Goal: Task Accomplishment & Management: Use online tool/utility

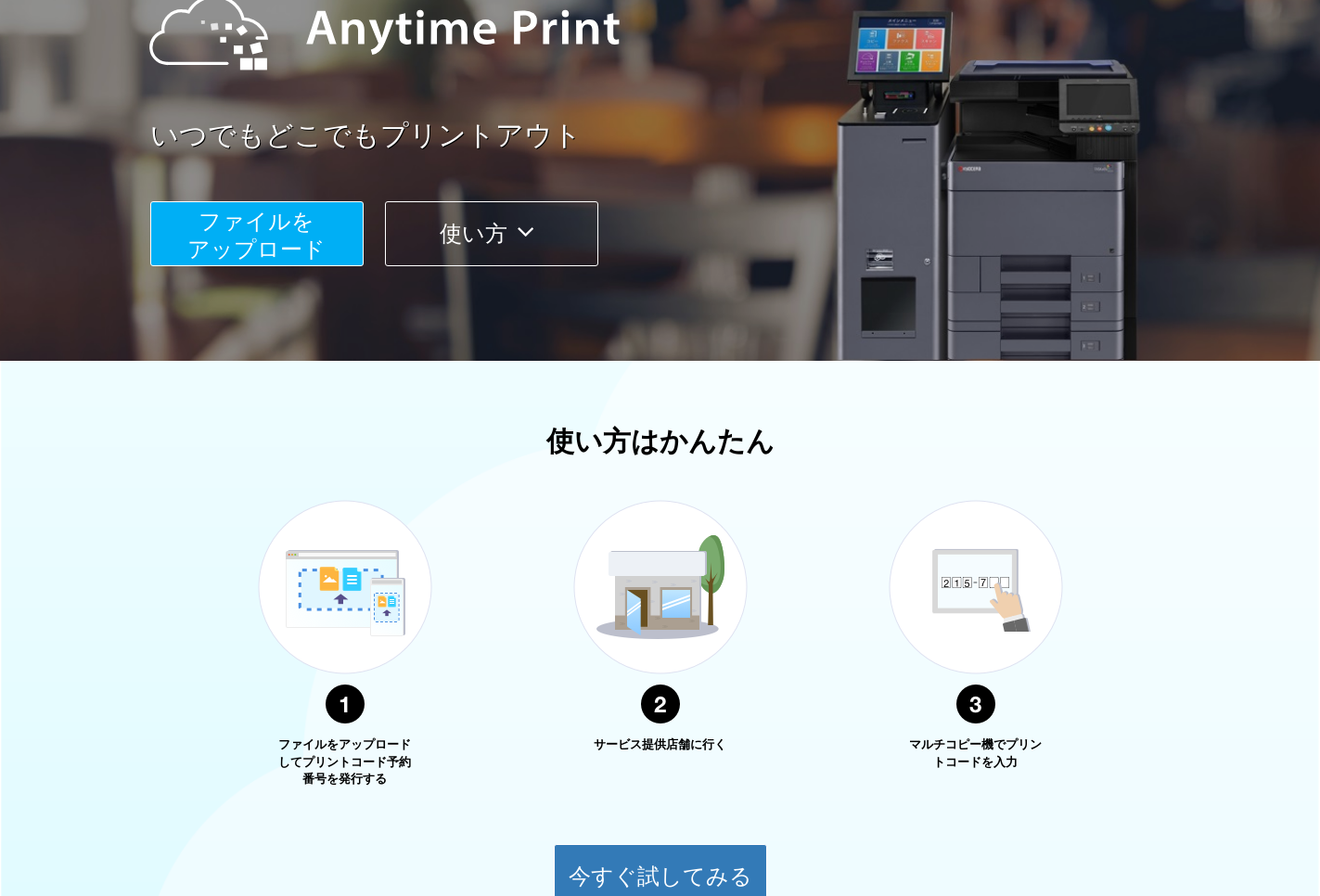
scroll to position [242, 0]
click at [256, 229] on span "ファイルを ​​アップロード" at bounding box center [256, 235] width 138 height 53
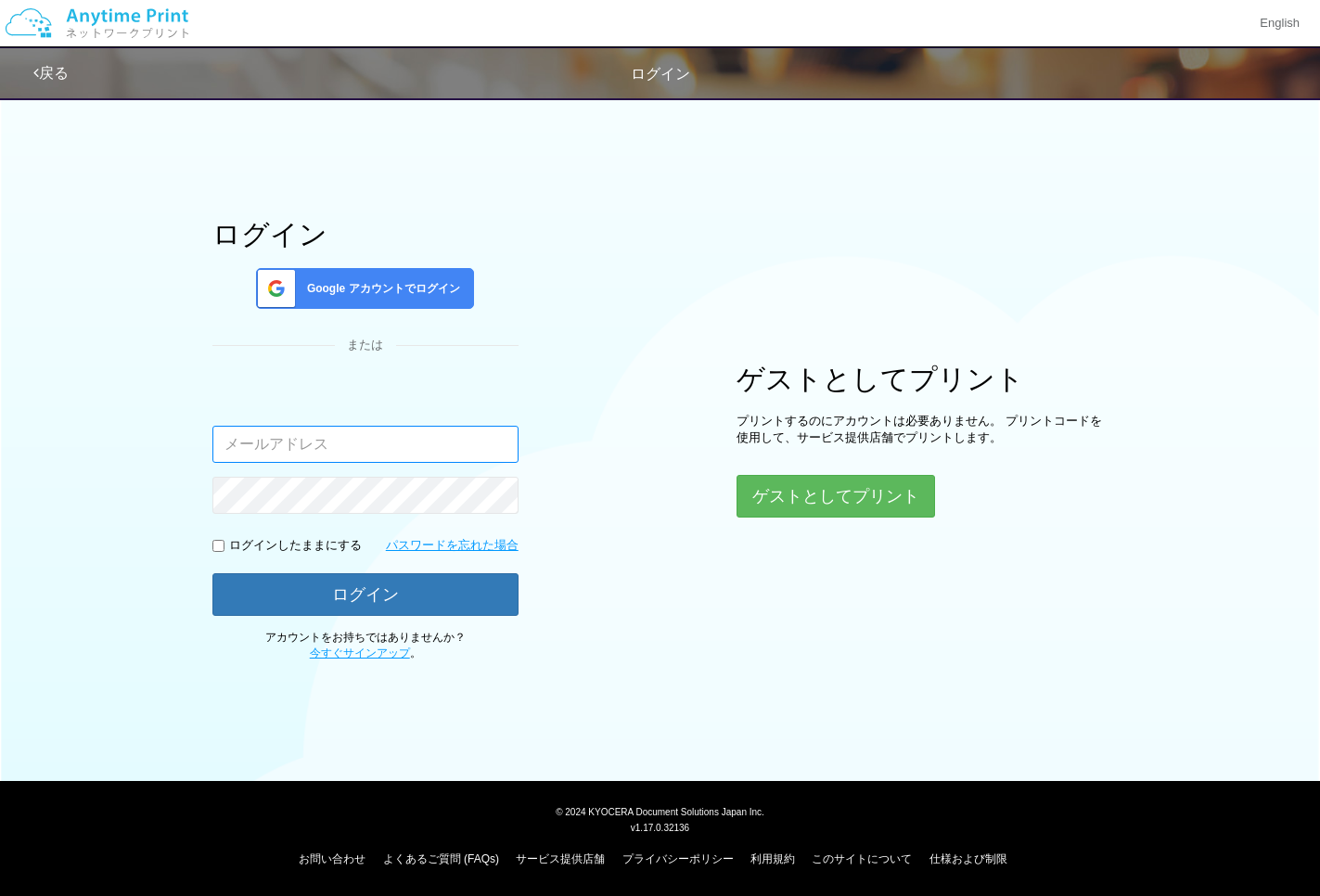
type input "[EMAIL_ADDRESS][DOMAIN_NAME]"
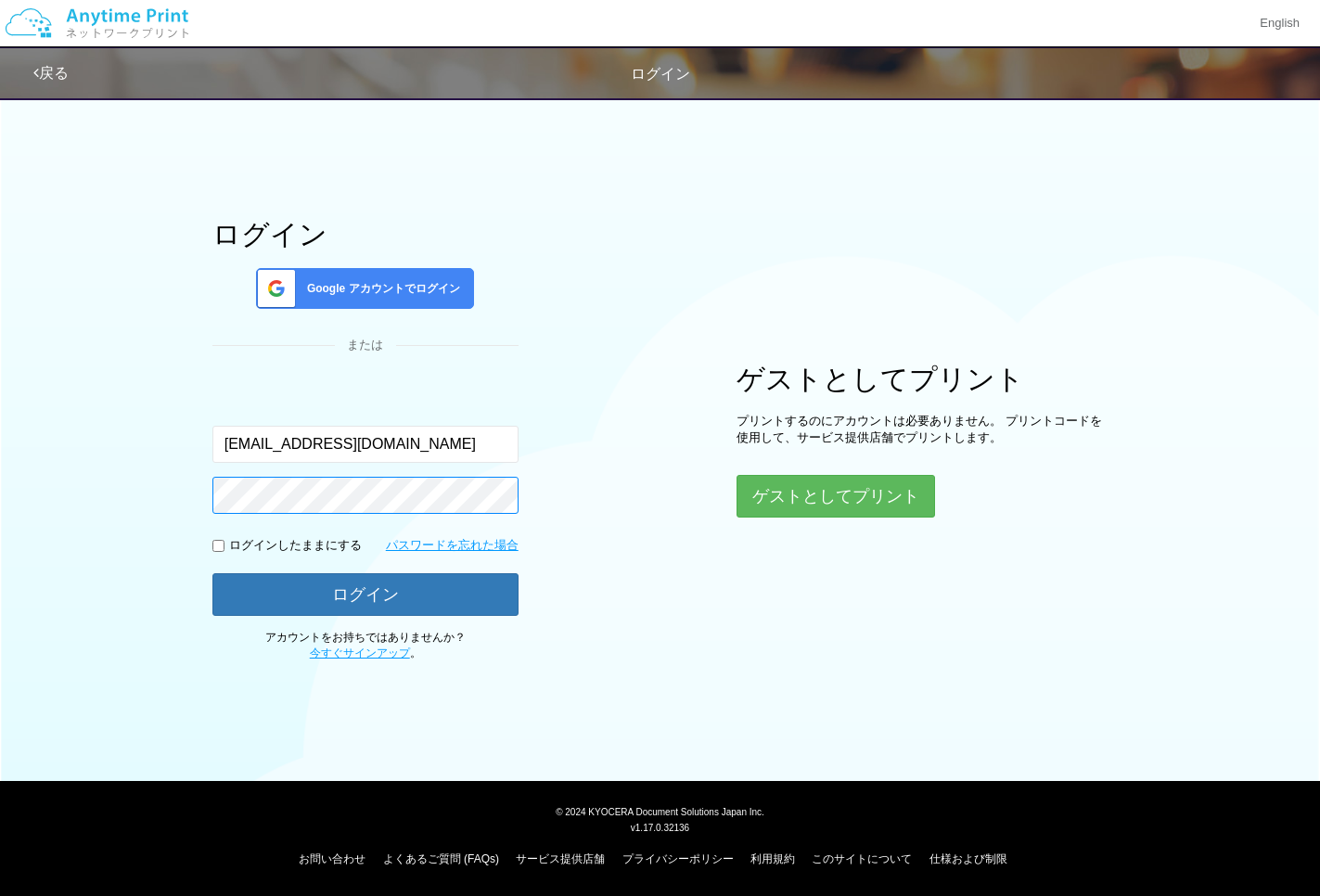
click at [364, 591] on button "ログイン" at bounding box center [365, 594] width 306 height 43
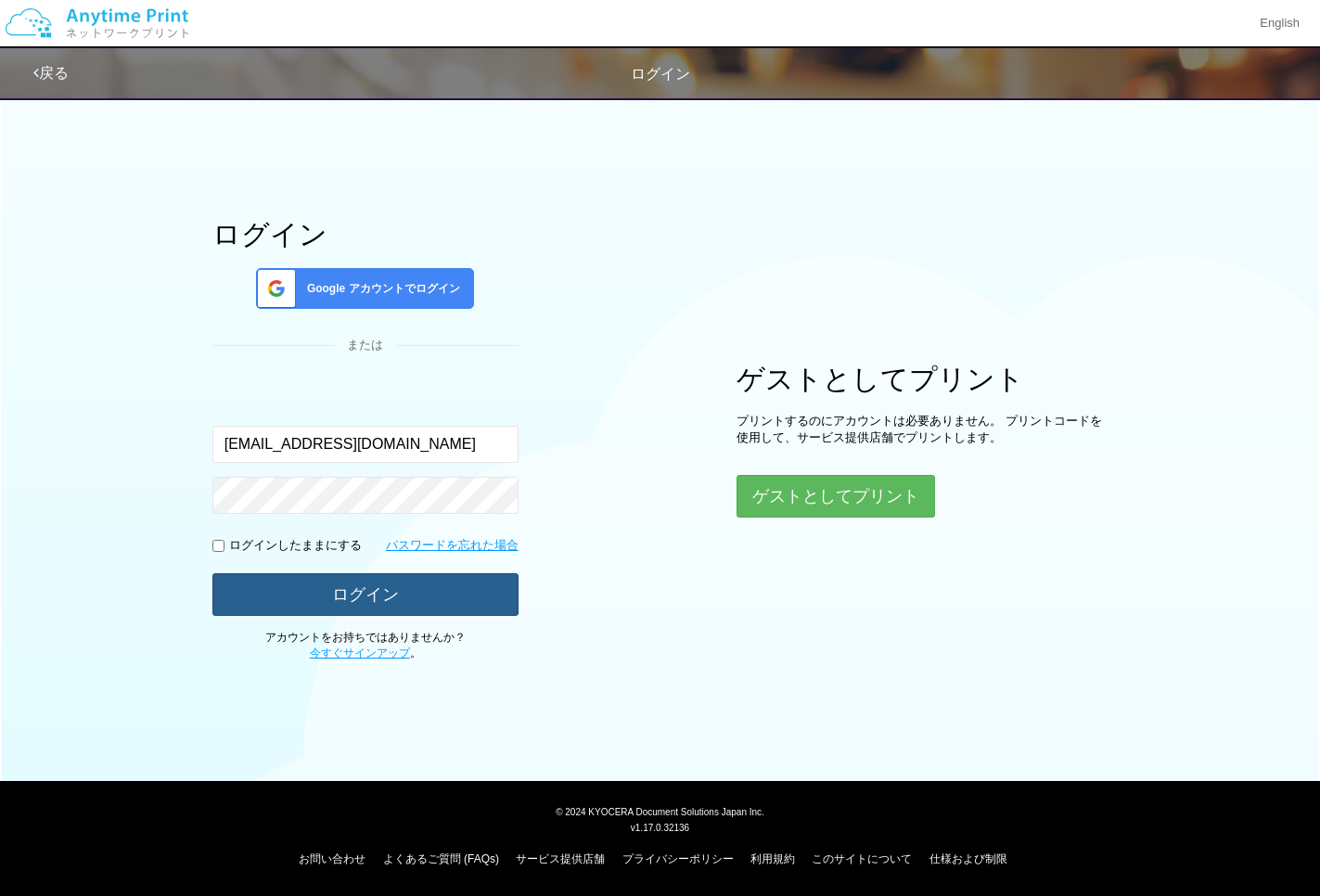
click at [368, 592] on button "ログイン" at bounding box center [365, 594] width 306 height 43
click at [353, 596] on button "ログイン" at bounding box center [365, 594] width 306 height 43
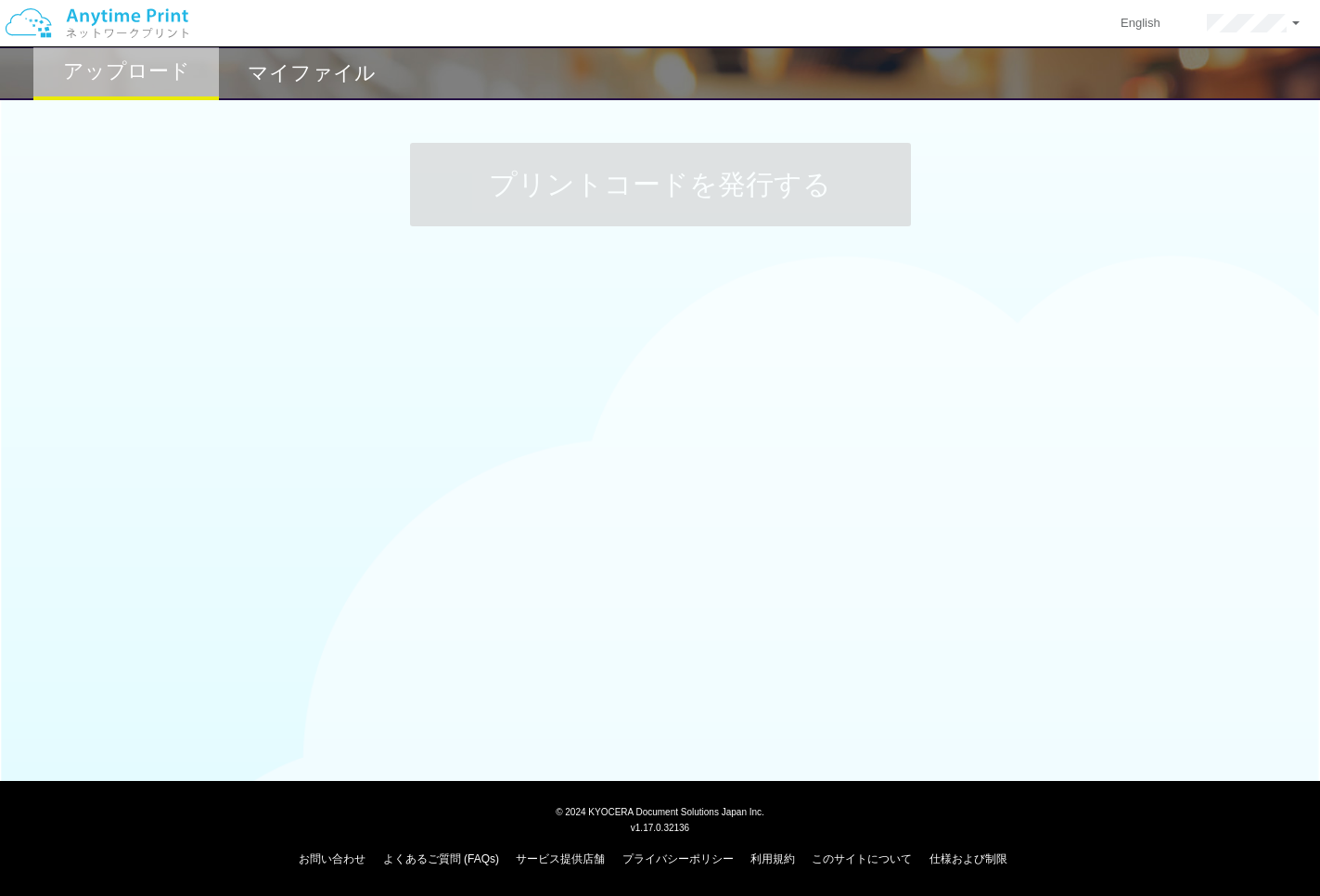
click at [357, 589] on div at bounding box center [660, 563] width 1320 height 74
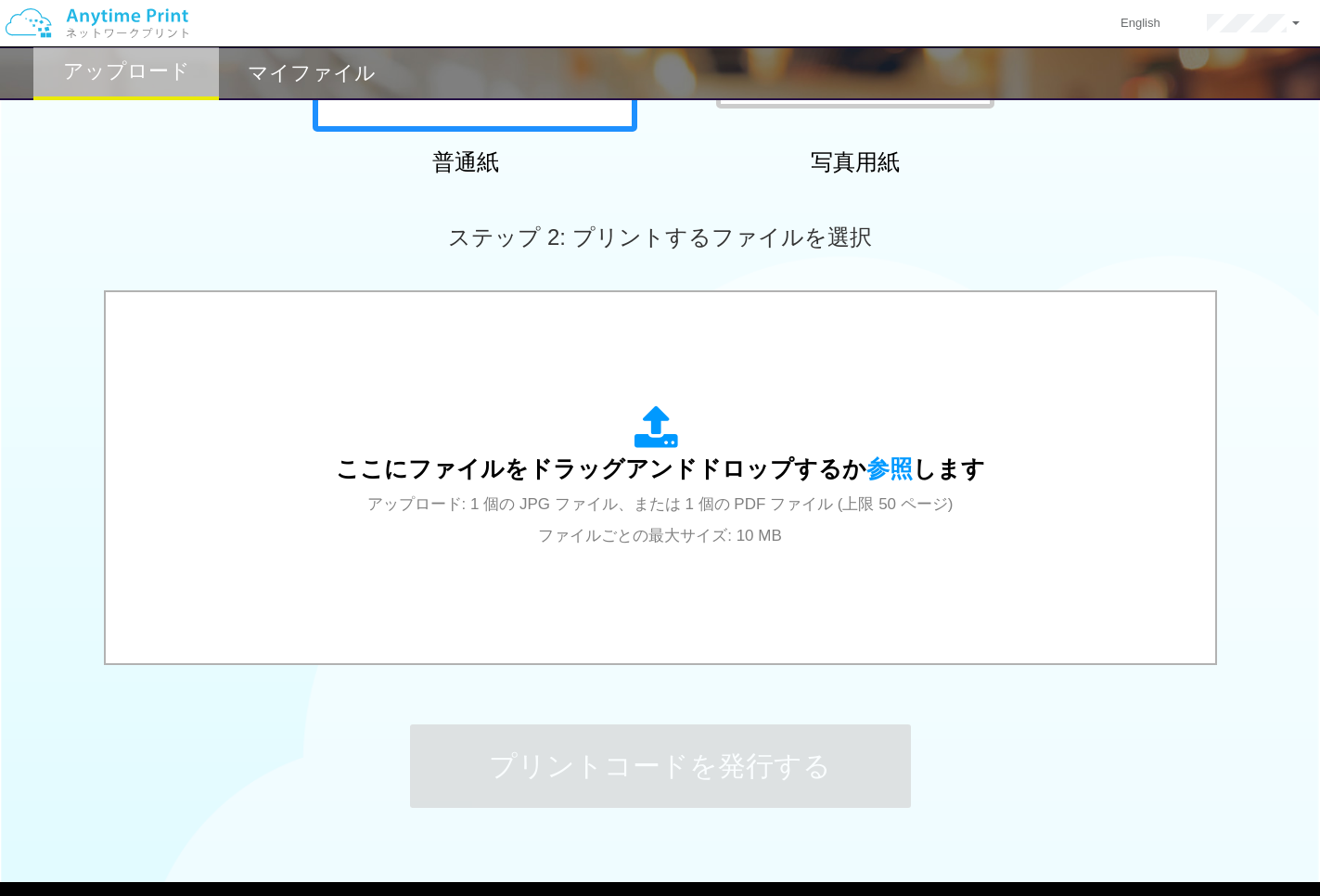
scroll to position [469, 0]
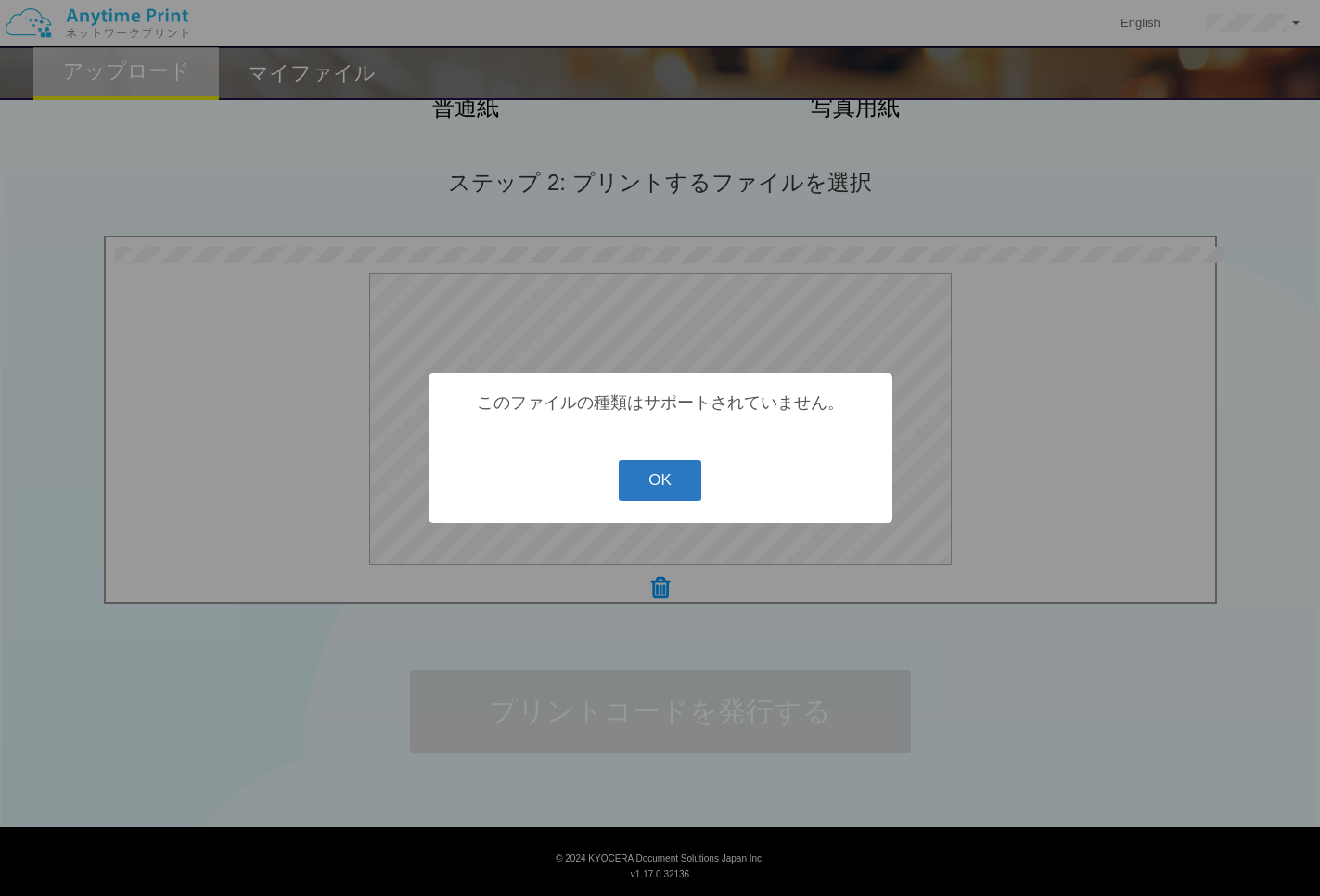
click at [689, 482] on button "OK" at bounding box center [660, 480] width 82 height 41
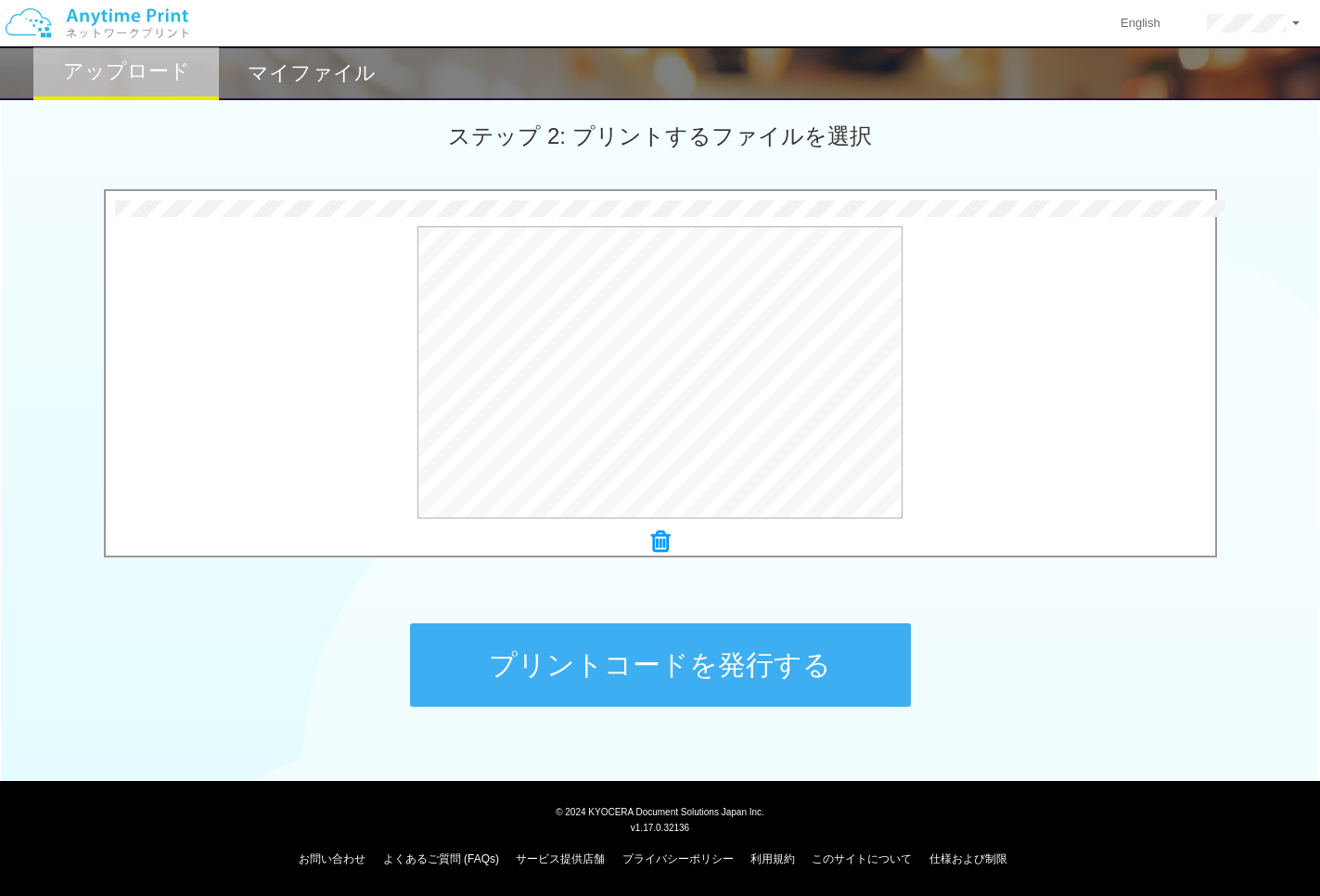
scroll to position [514, 0]
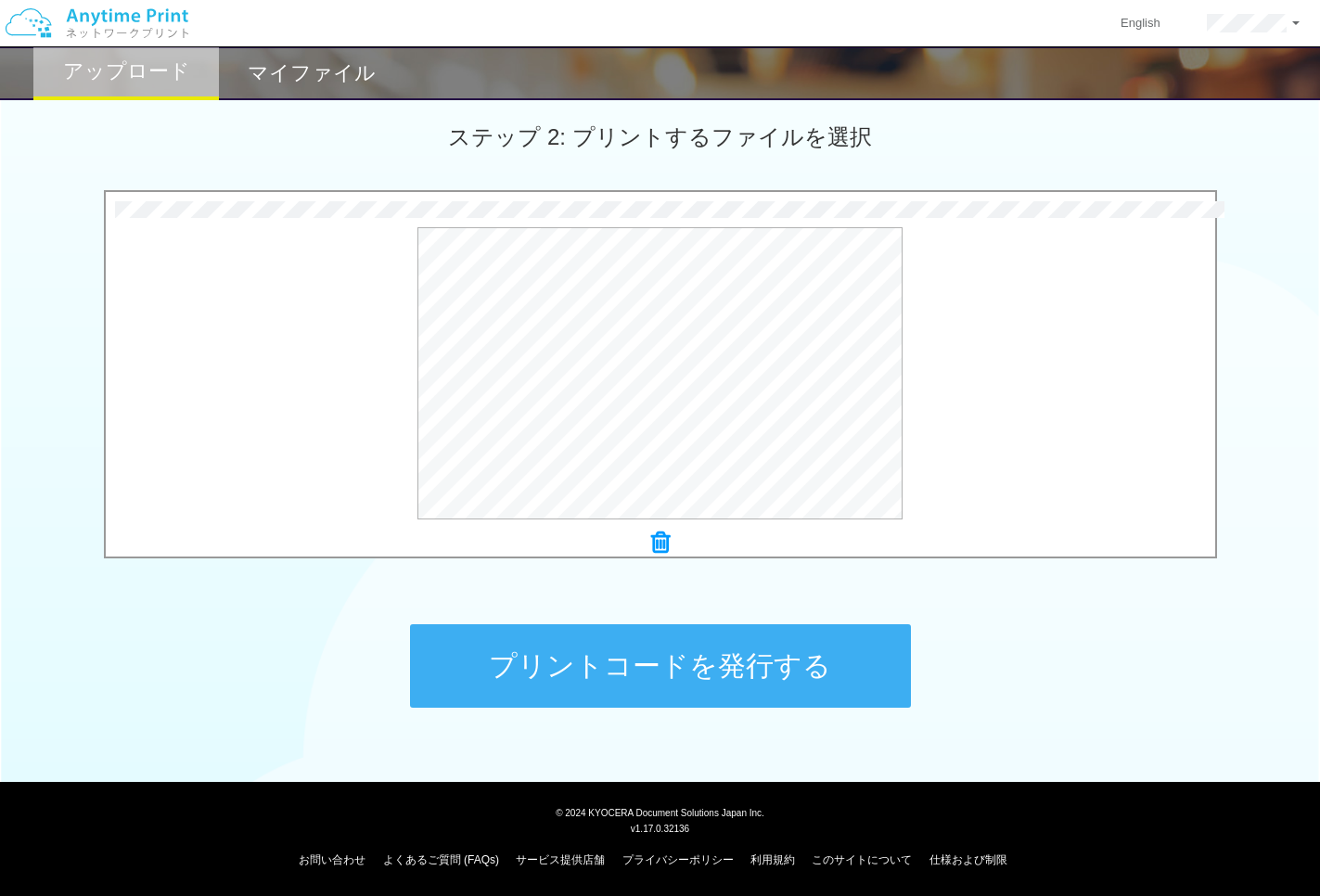
click at [687, 665] on button "プリントコードを発行する" at bounding box center [660, 665] width 500 height 83
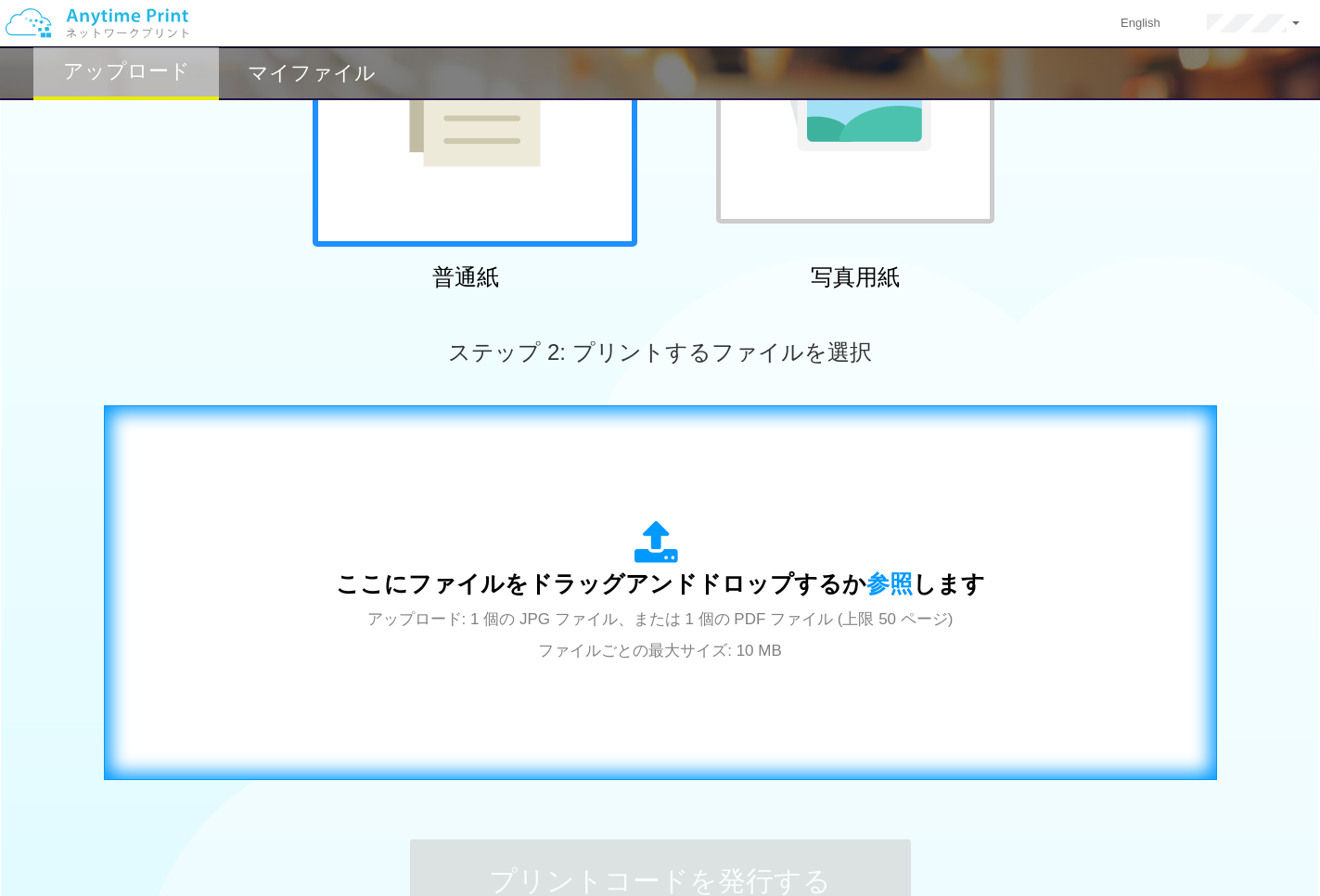
scroll to position [282, 0]
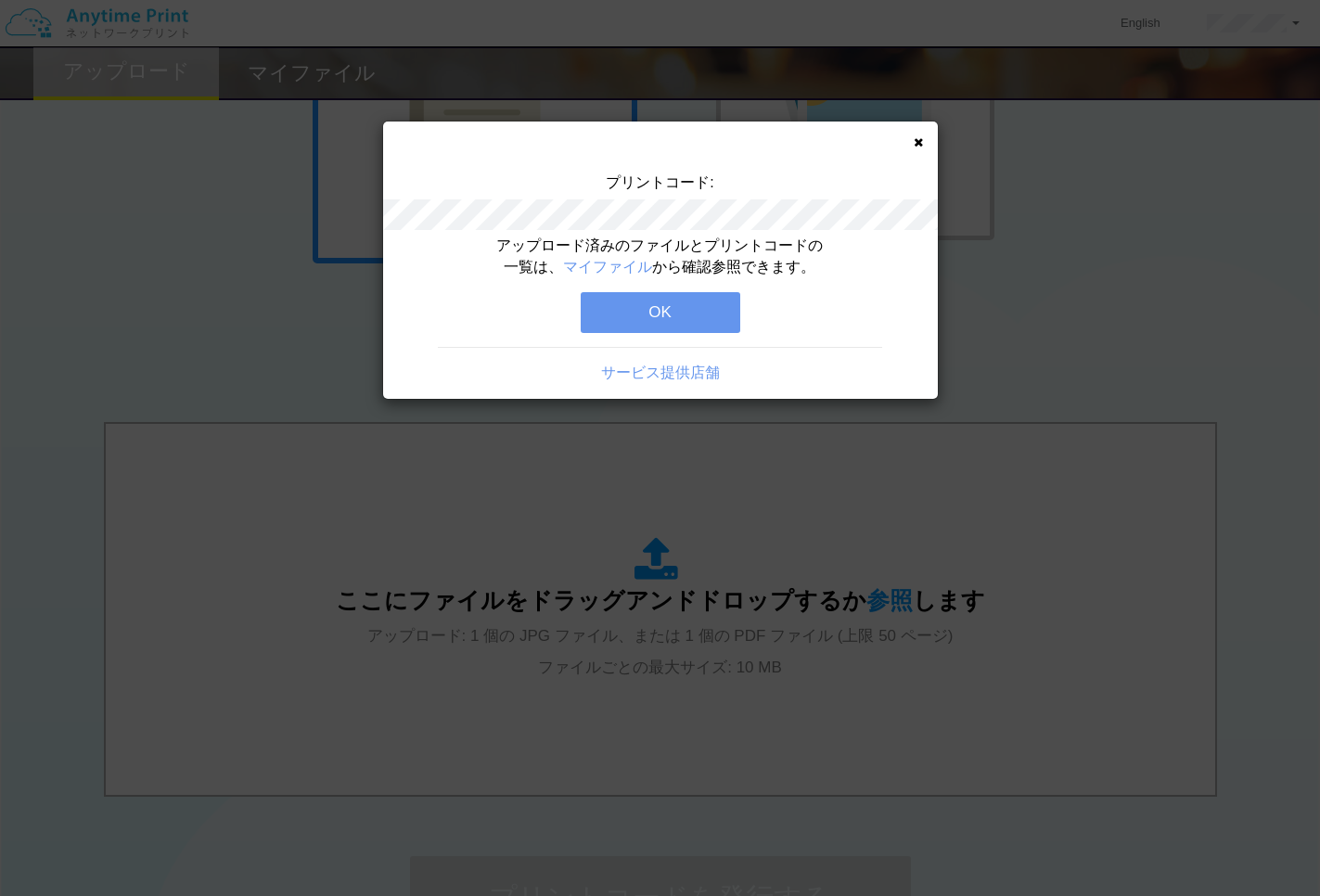
click at [659, 308] on button "OK" at bounding box center [660, 312] width 159 height 41
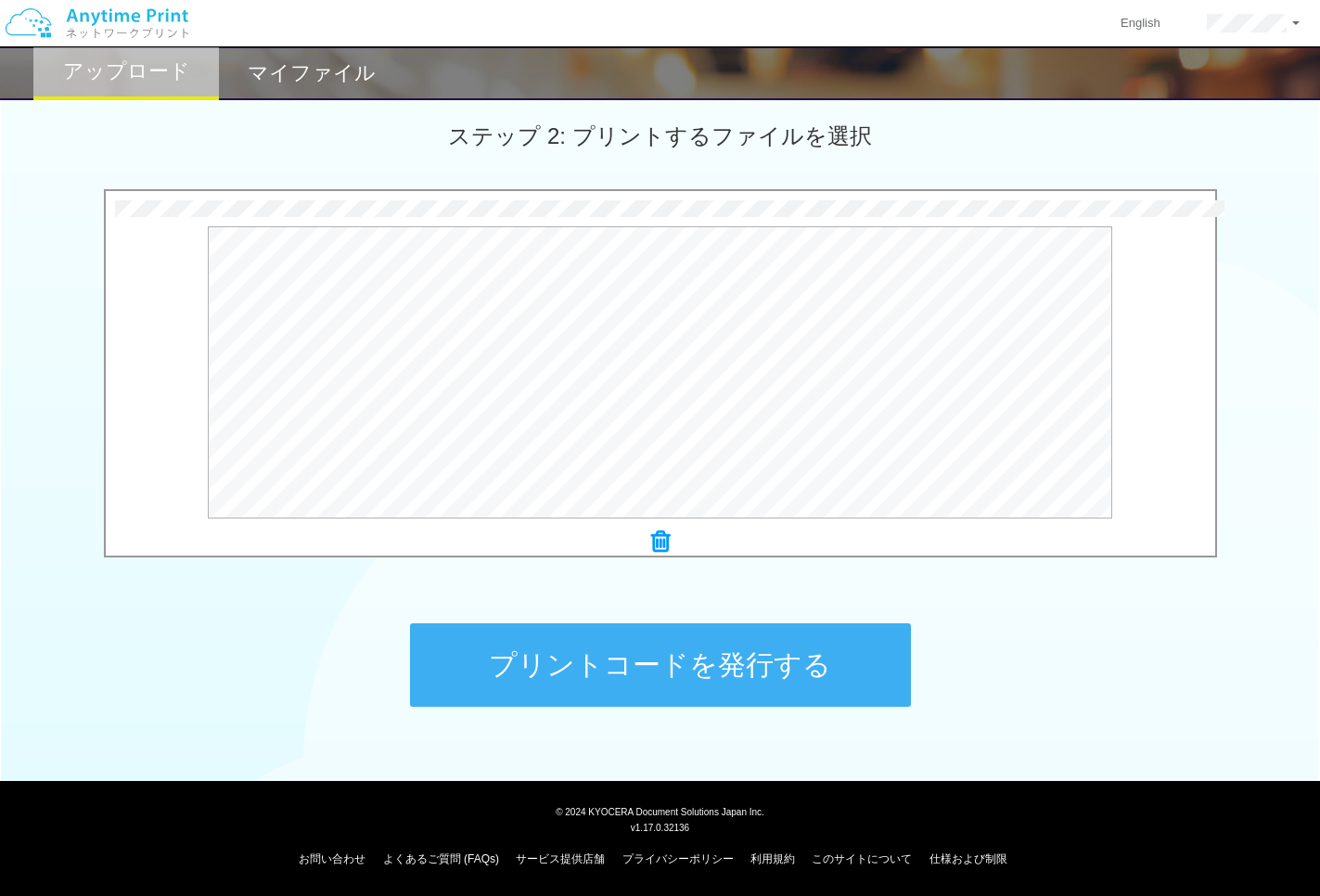
scroll to position [514, 0]
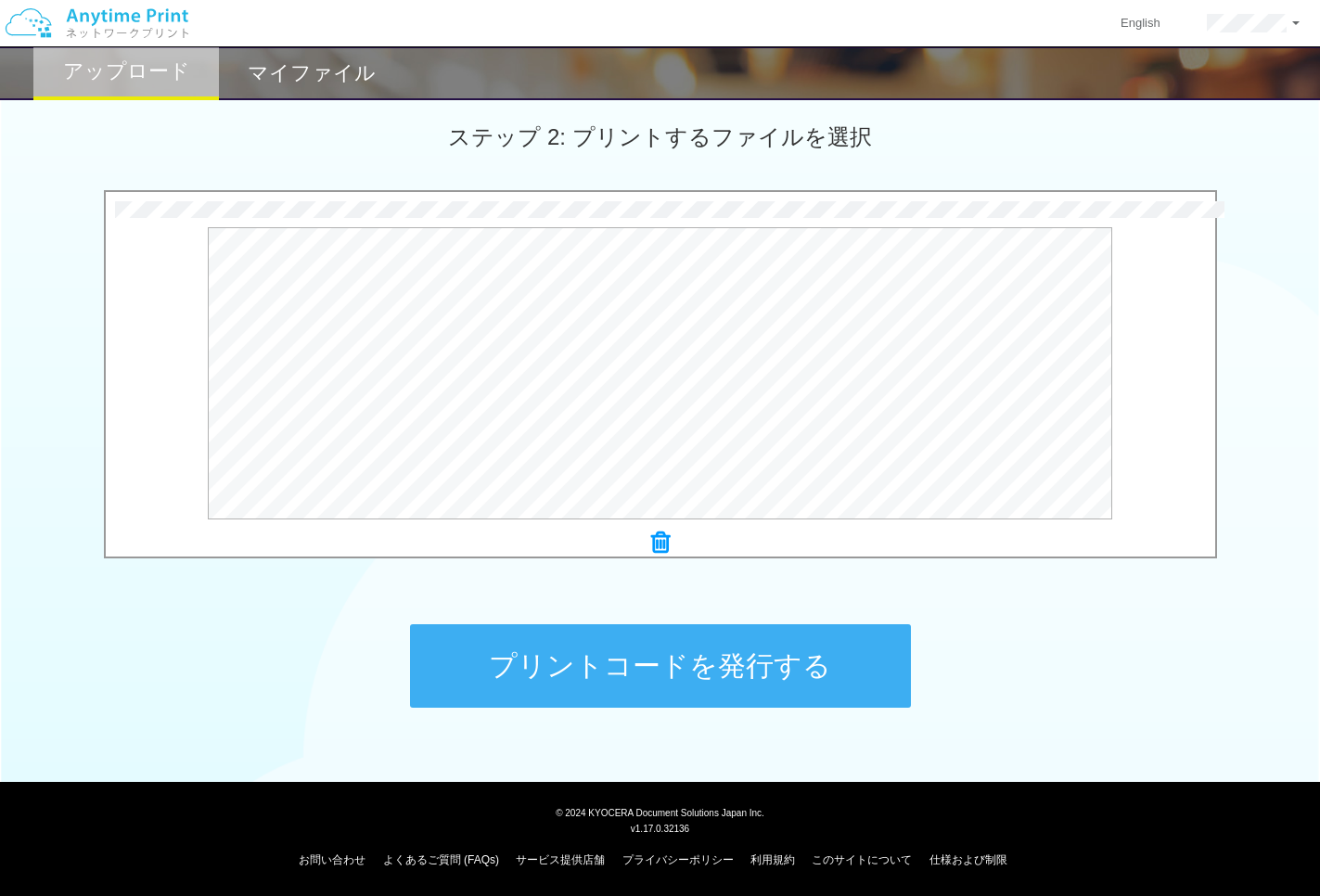
click at [741, 675] on button "プリントコードを発行する" at bounding box center [660, 665] width 500 height 83
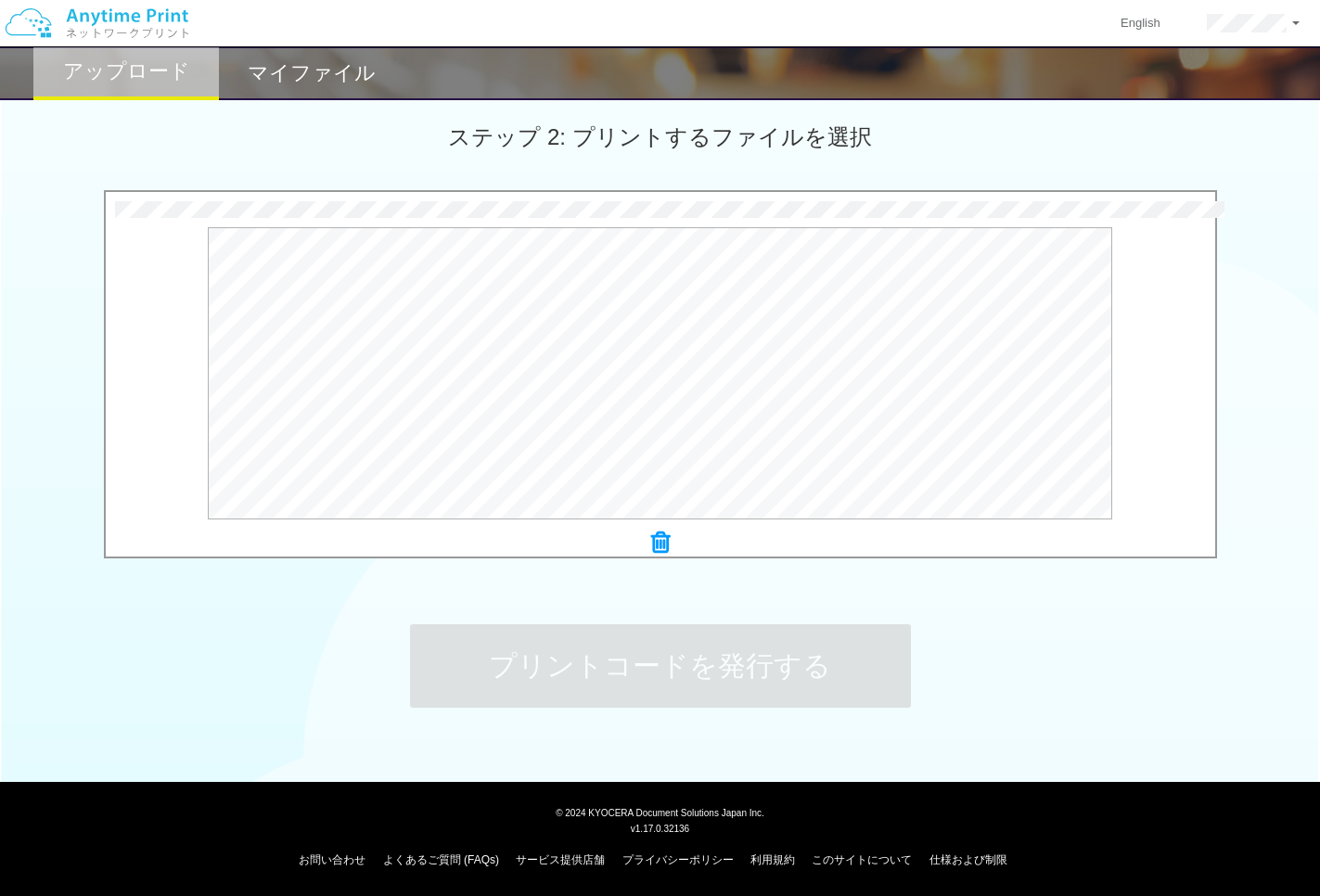
scroll to position [0, 0]
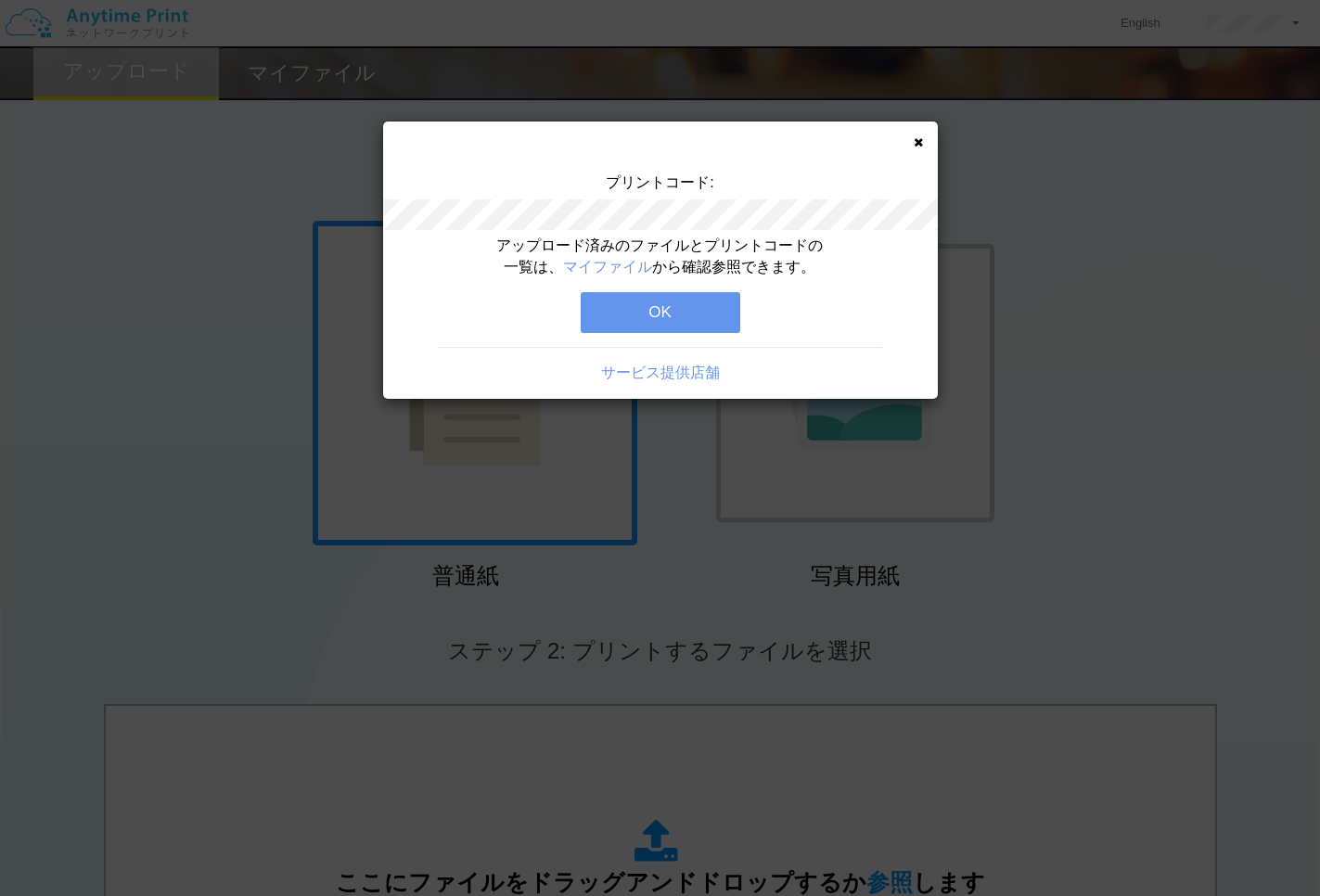
click at [665, 307] on button "OK" at bounding box center [660, 312] width 159 height 41
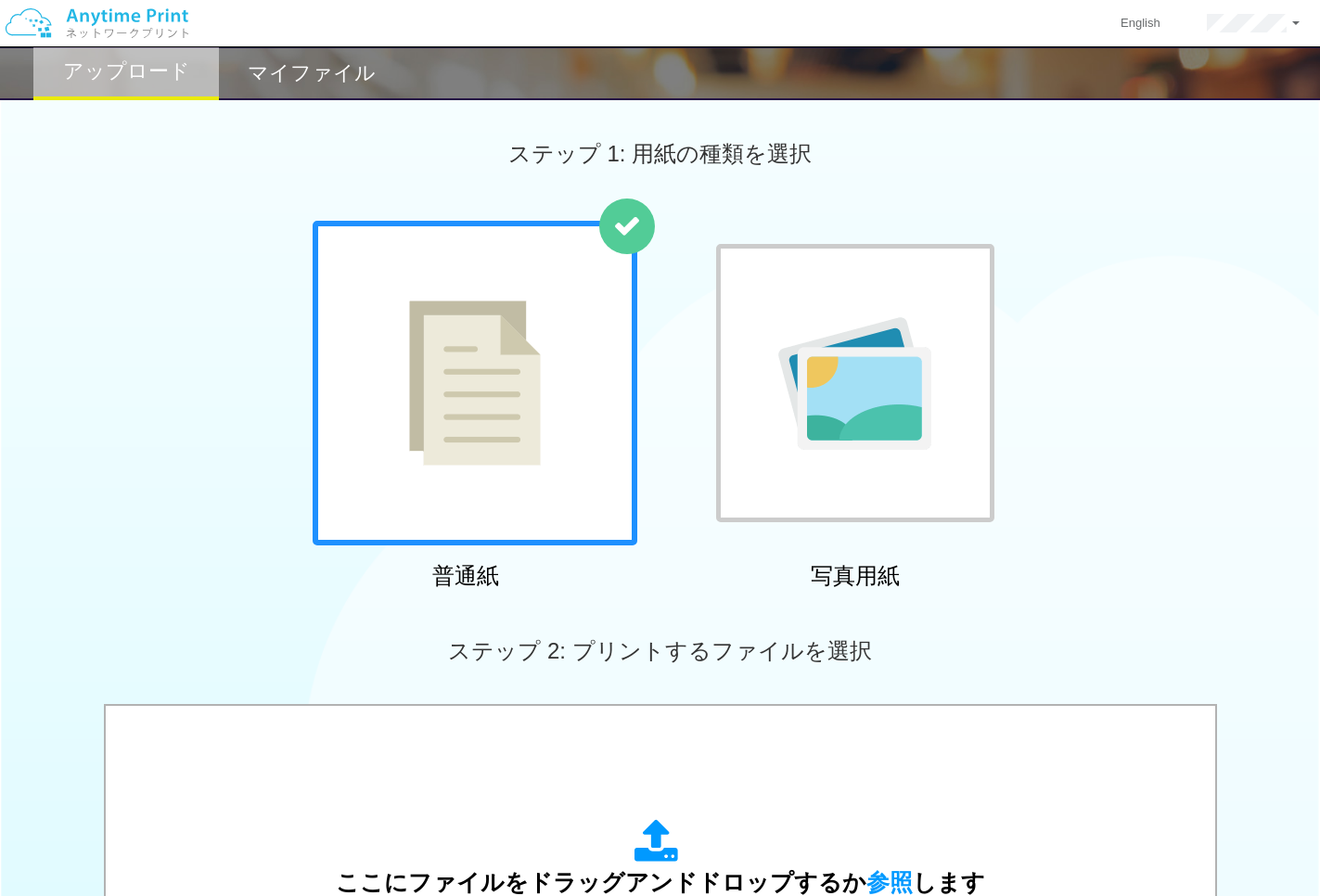
click at [323, 71] on h2 "マイファイル" at bounding box center [312, 73] width 128 height 22
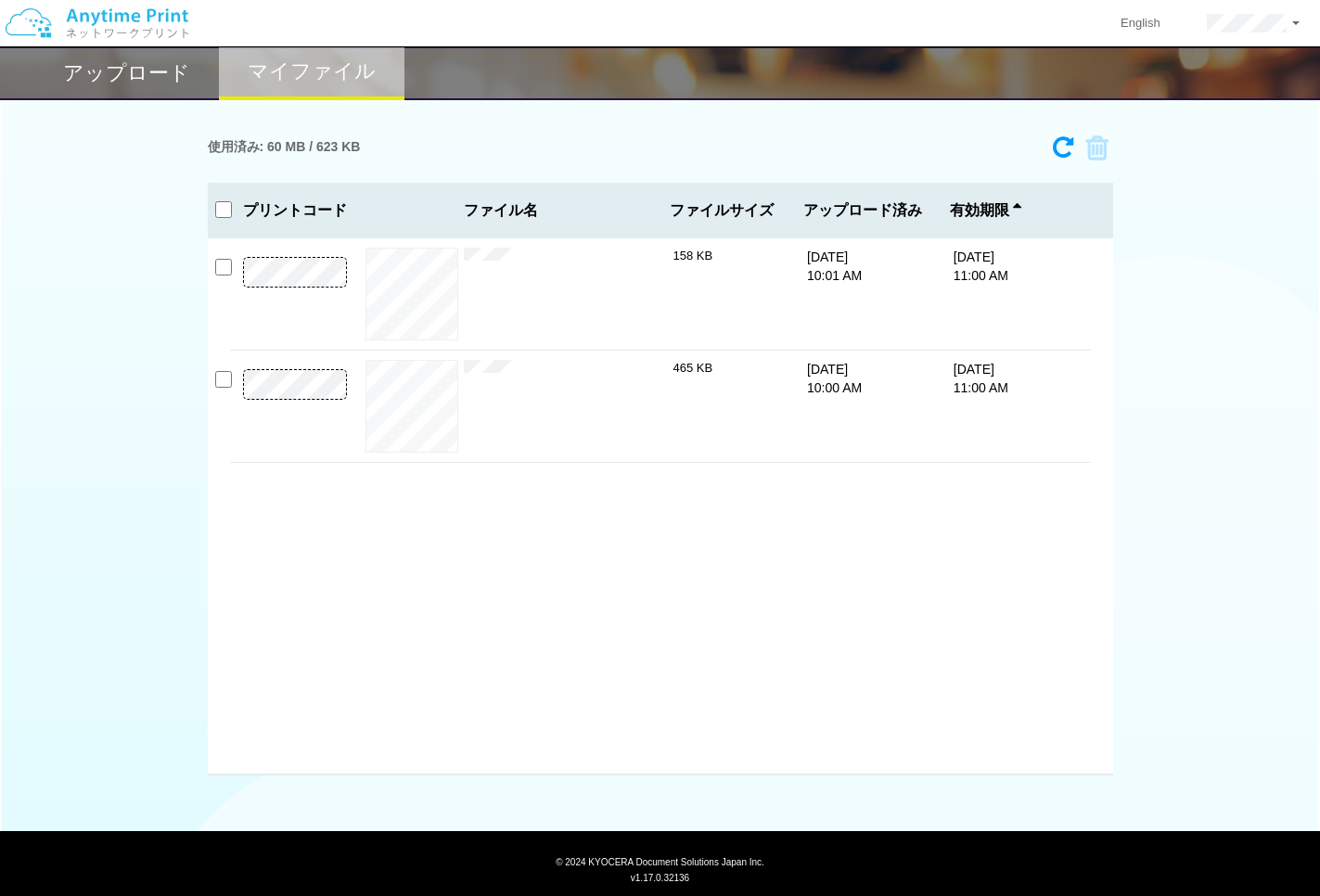
click at [962, 384] on p "[DATE] 11:00 AM" at bounding box center [989, 378] width 71 height 37
click at [734, 431] on div "465 KB" at bounding box center [726, 405] width 105 height 93
click at [409, 413] on button "プレビュー" at bounding box center [411, 405] width 71 height 27
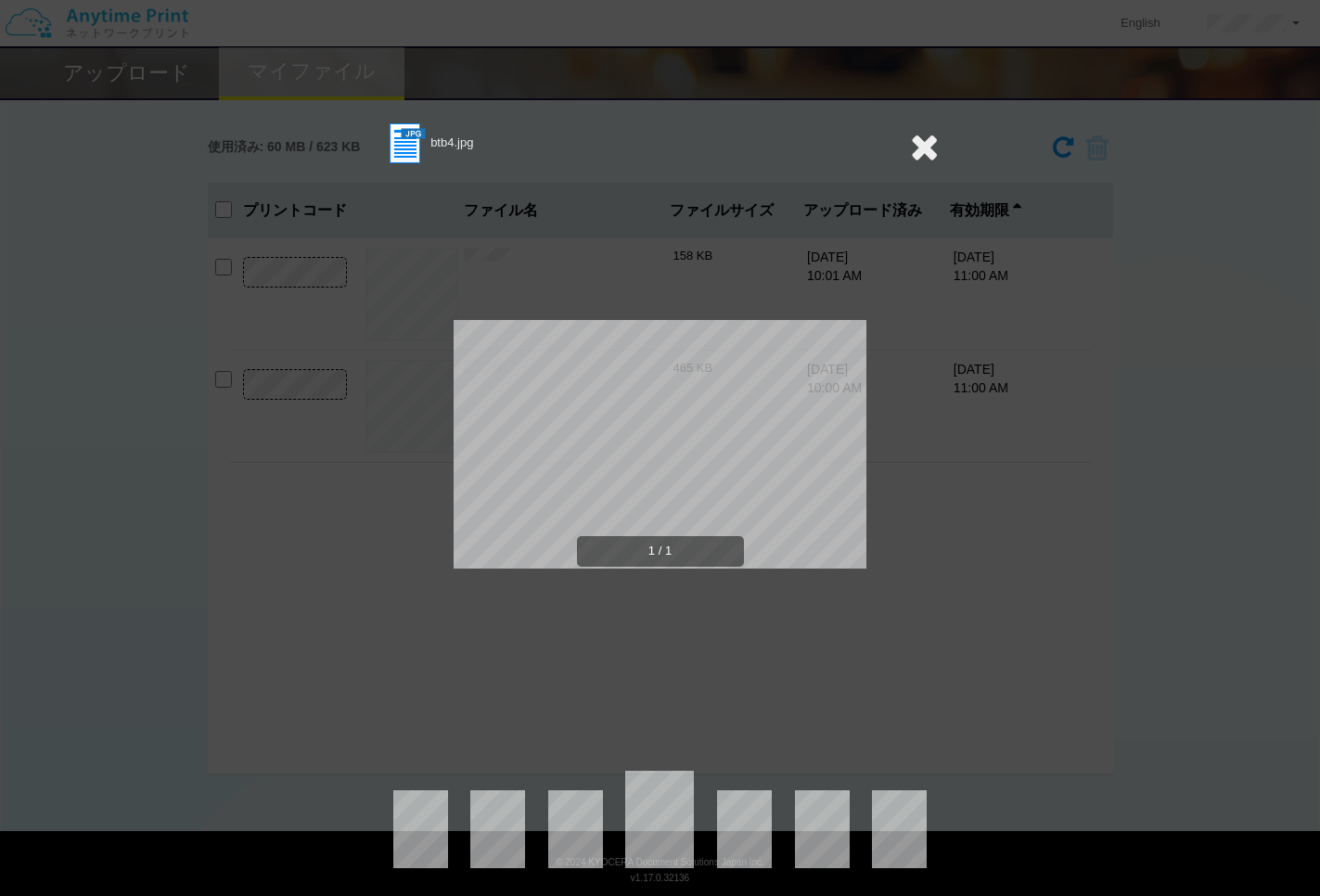
click at [924, 153] on icon at bounding box center [924, 147] width 29 height 37
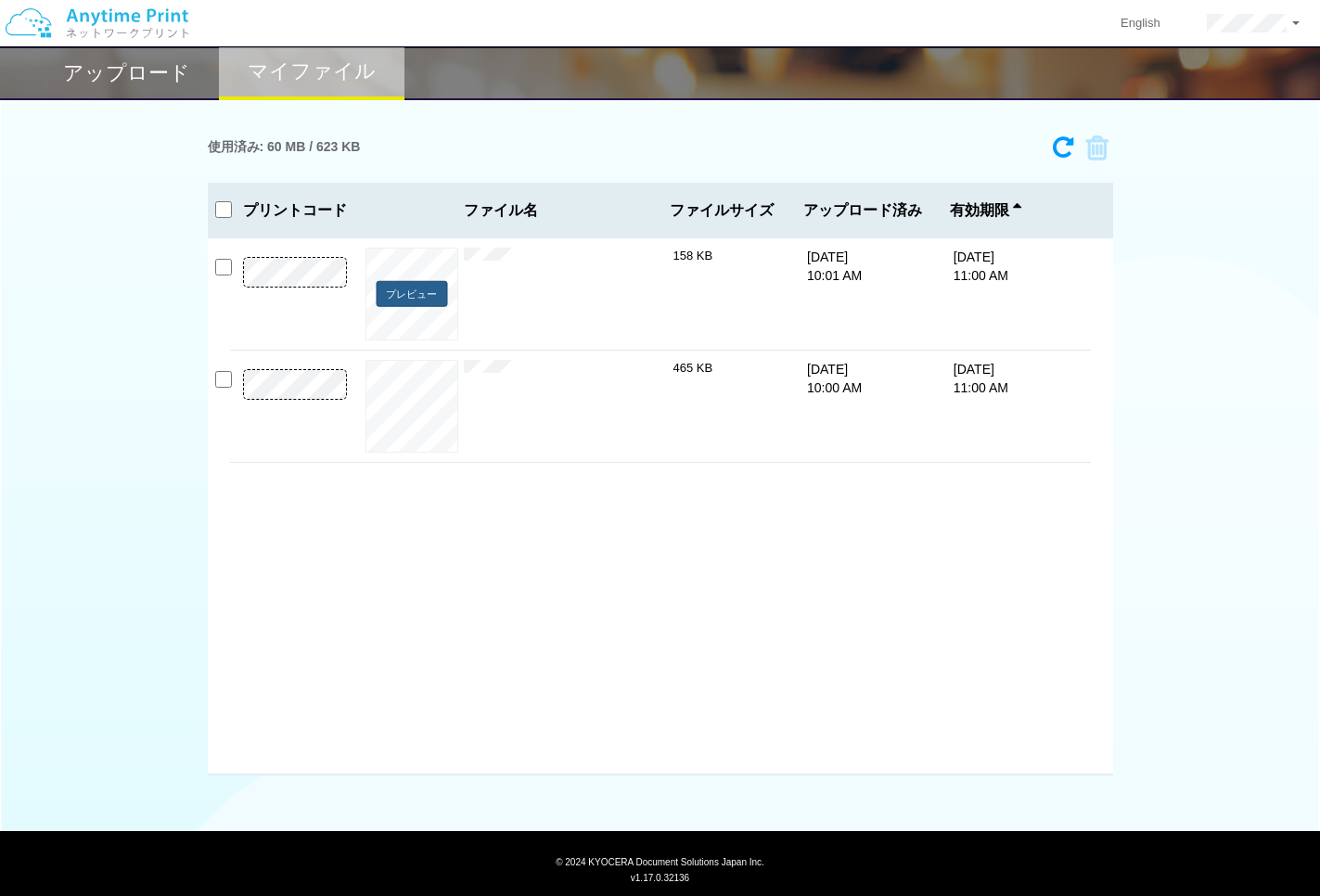
click at [422, 290] on button "プレビュー" at bounding box center [411, 293] width 71 height 27
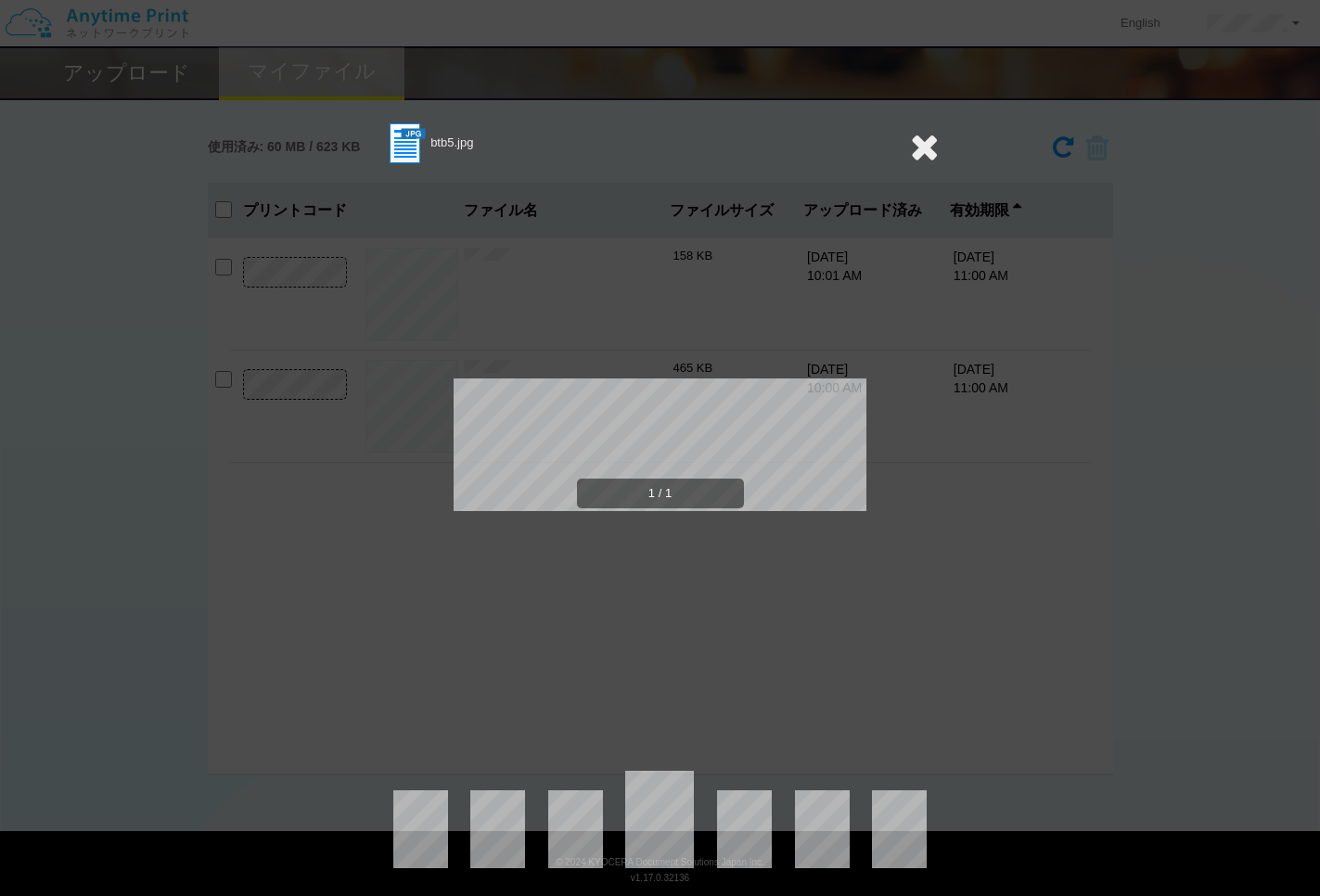
drag, startPoint x: 918, startPoint y: 147, endPoint x: 927, endPoint y: 150, distance: 9.5
click at [927, 149] on icon at bounding box center [924, 147] width 29 height 37
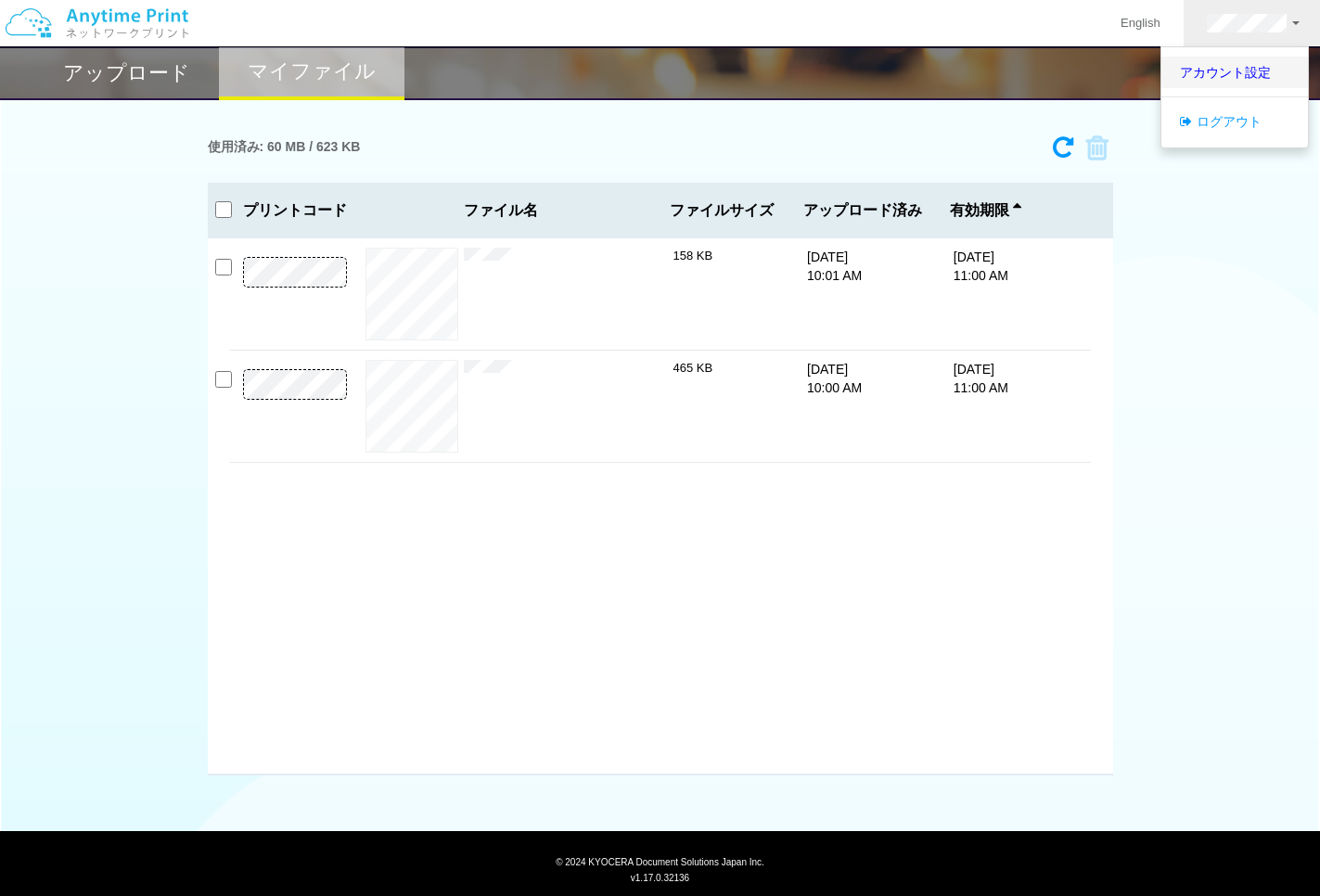
click at [1252, 69] on link "アカウント設定" at bounding box center [1234, 72] width 147 height 32
